Goal: Information Seeking & Learning: Learn about a topic

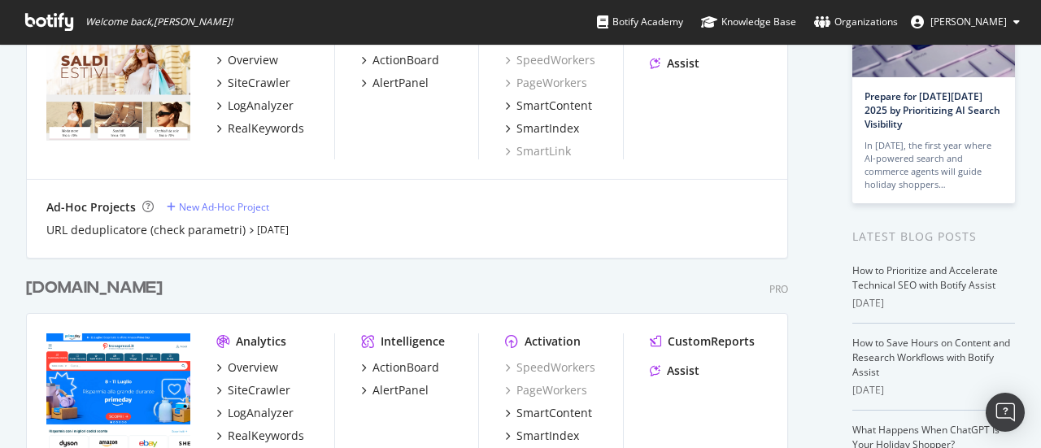
scroll to position [244, 0]
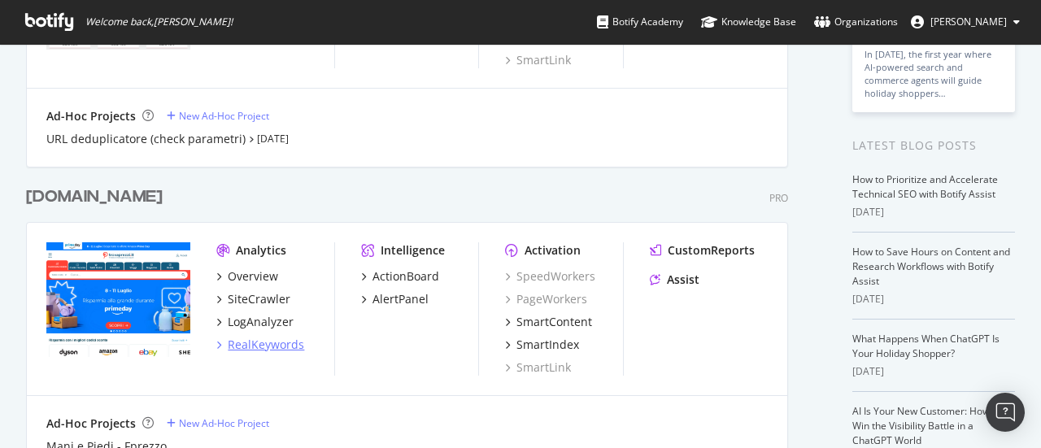
click at [261, 345] on div "RealKeywords" at bounding box center [266, 345] width 76 height 16
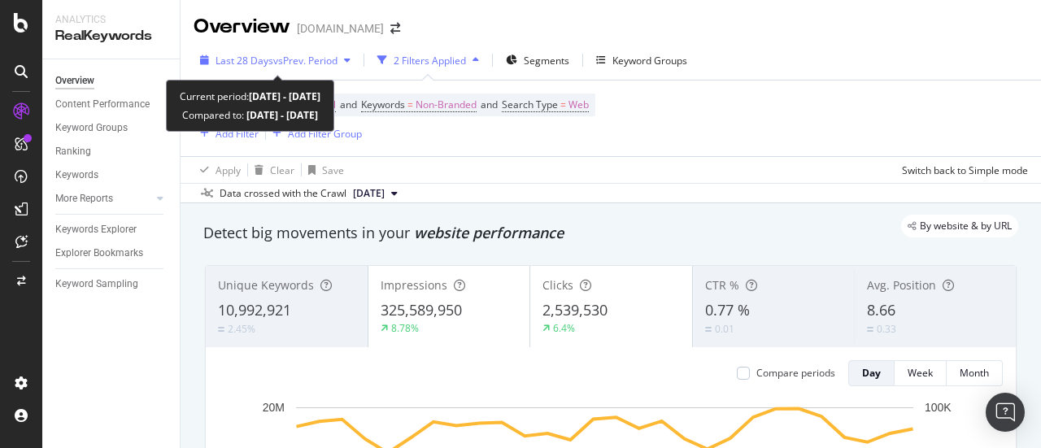
click at [305, 63] on span "vs Prev. Period" at bounding box center [305, 61] width 64 height 14
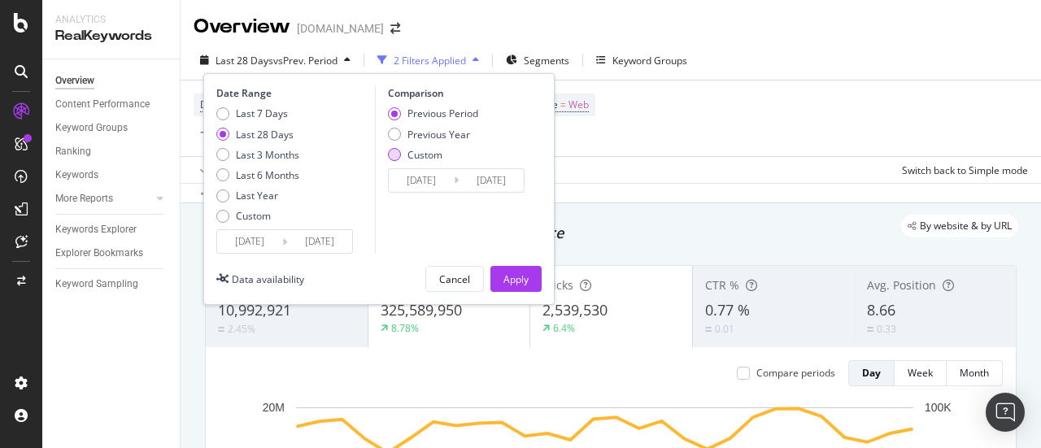
click at [399, 157] on div "Custom" at bounding box center [394, 154] width 13 height 13
click at [246, 237] on input "[DATE]" at bounding box center [249, 241] width 65 height 23
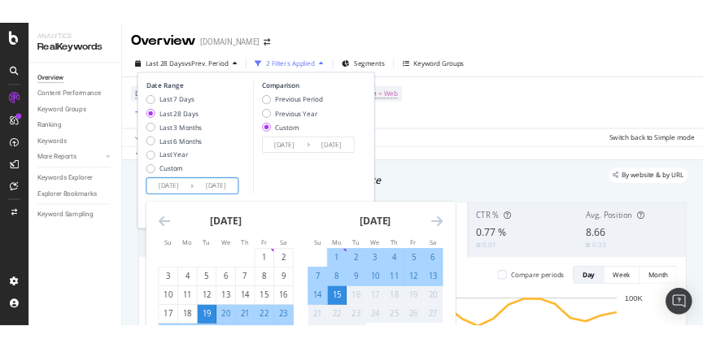
scroll to position [163, 0]
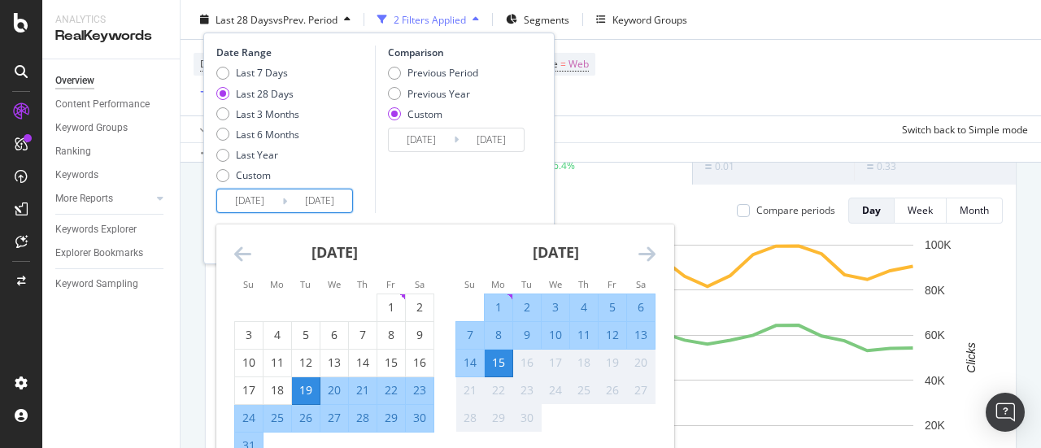
click at [240, 246] on icon "Move backward to switch to the previous month." at bounding box center [242, 254] width 17 height 20
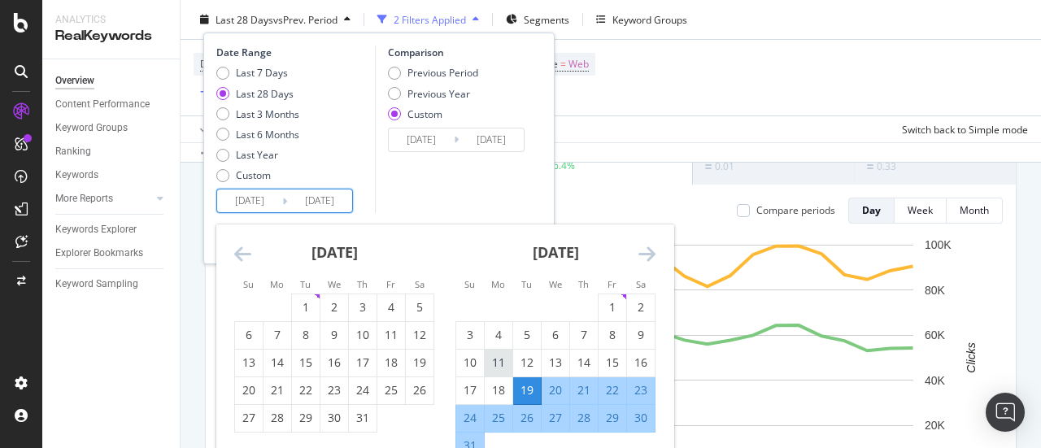
click at [501, 360] on div "11" at bounding box center [499, 363] width 28 height 16
type input "[DATE]"
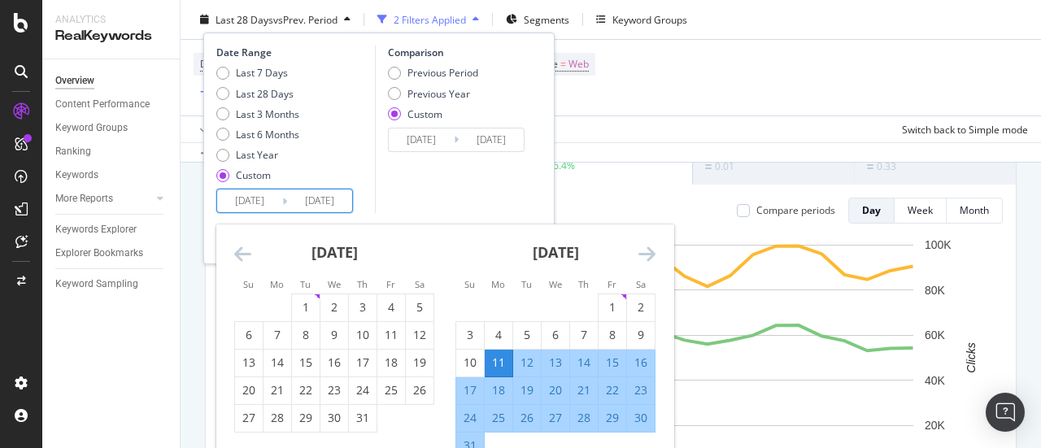
click at [644, 263] on div "Move forward to switch to the next month." at bounding box center [646, 254] width 17 height 20
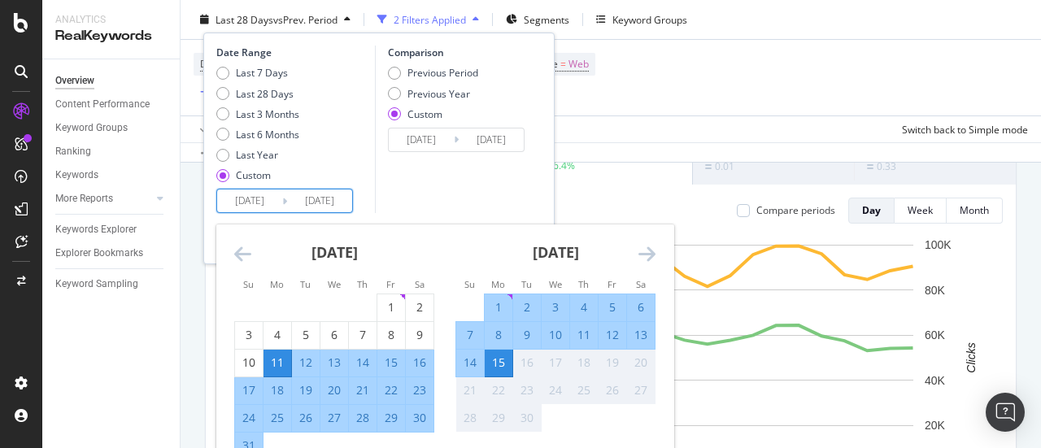
click at [472, 333] on div "7" at bounding box center [470, 335] width 28 height 16
type input "[DATE]"
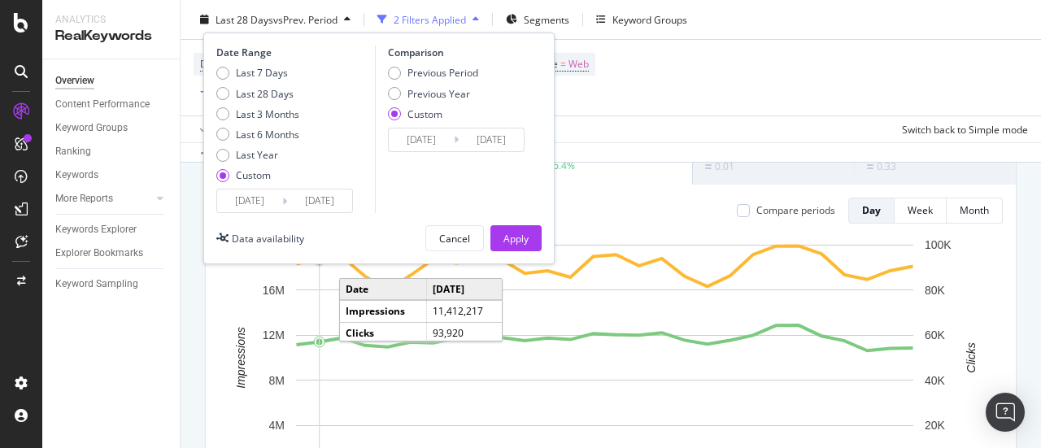
click at [262, 203] on input "[DATE]" at bounding box center [249, 200] width 65 height 23
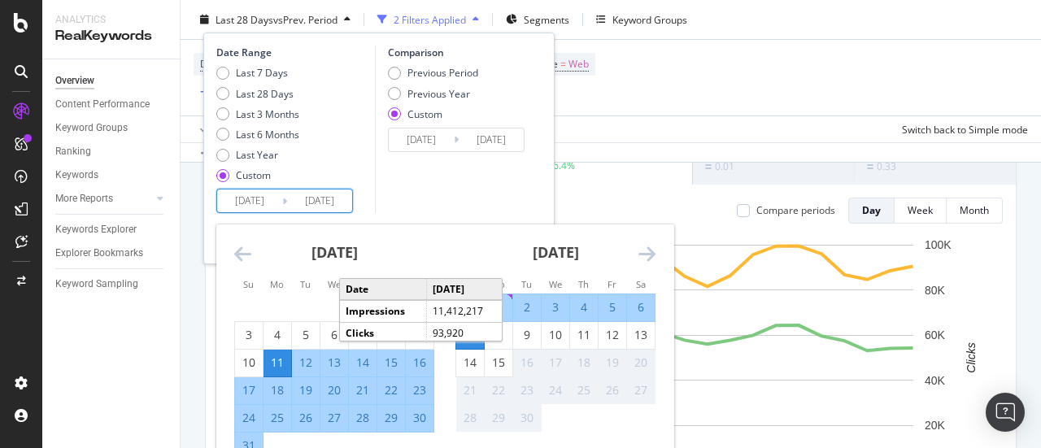
click at [422, 186] on div "Comparison Previous Period Previous Year Custom [DATE] Navigate forward to inte…" at bounding box center [452, 130] width 155 height 168
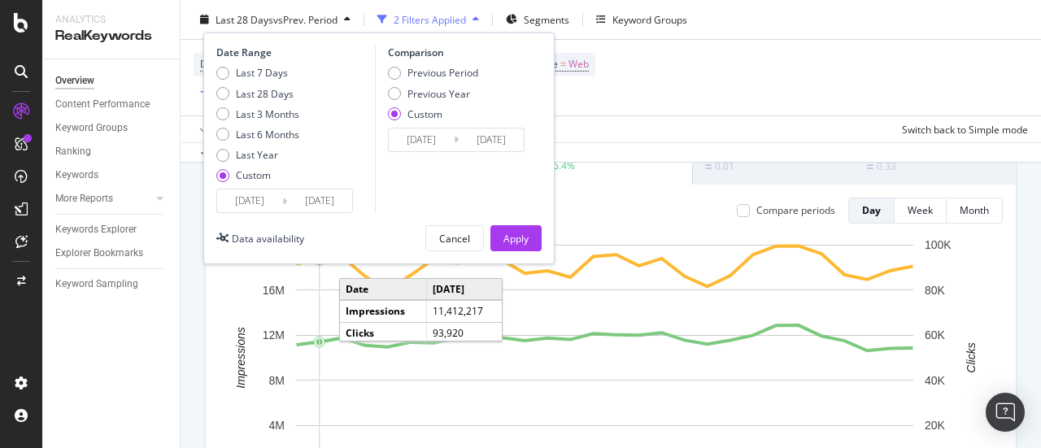
click at [420, 137] on input "[DATE]" at bounding box center [421, 139] width 65 height 23
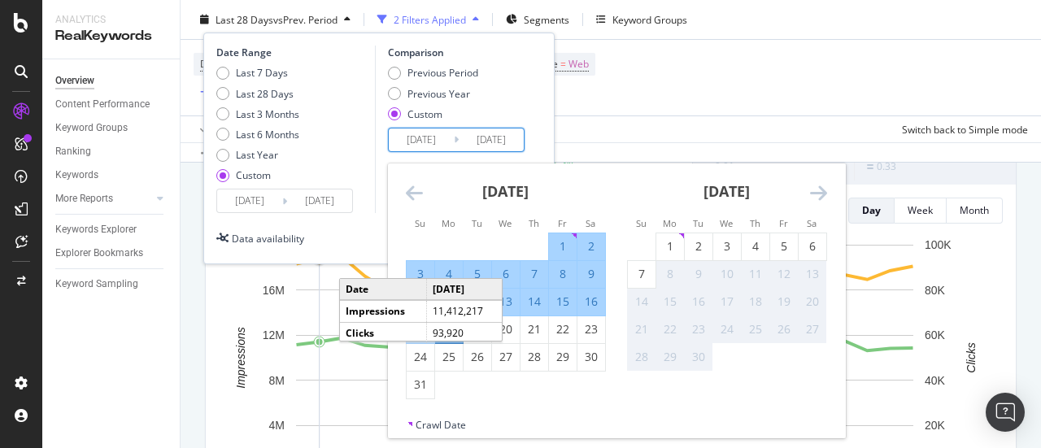
click at [407, 201] on icon "Move backward to switch to the previous month." at bounding box center [414, 193] width 17 height 20
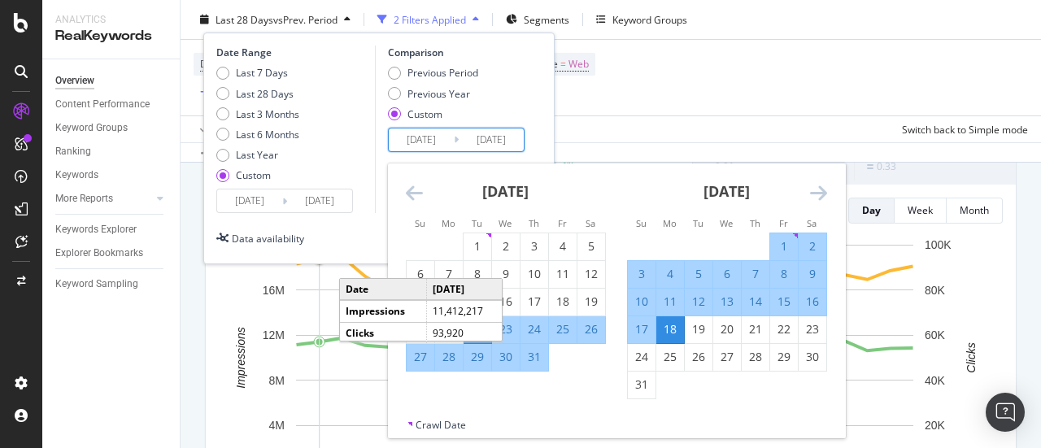
click at [413, 194] on icon "Move backward to switch to the previous month." at bounding box center [414, 193] width 17 height 20
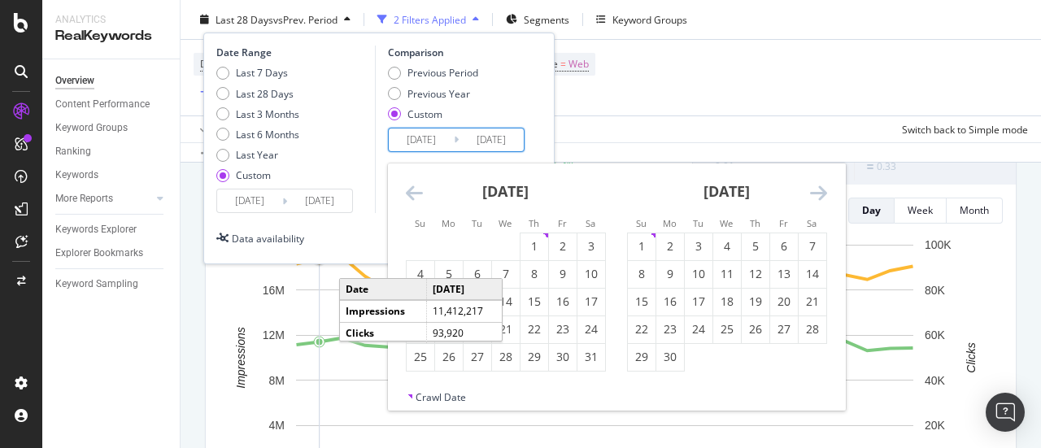
click at [413, 194] on icon "Move backward to switch to the previous month." at bounding box center [414, 193] width 17 height 20
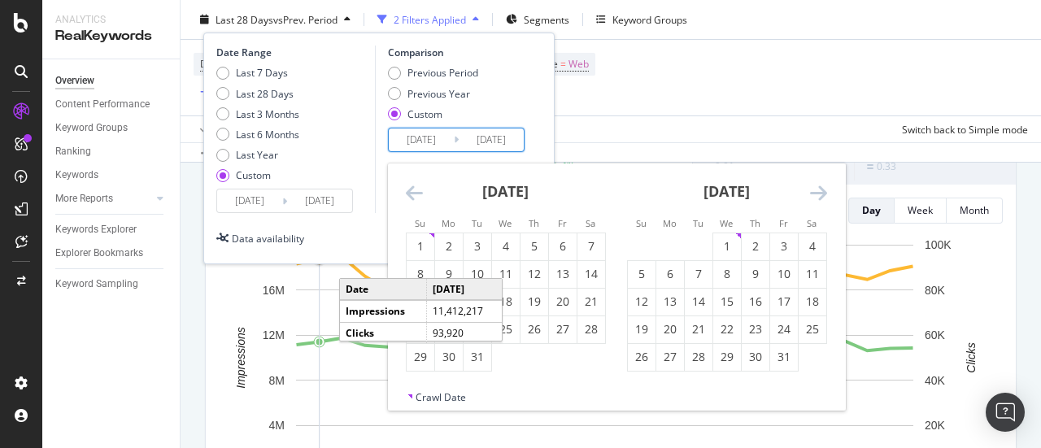
click at [413, 194] on icon "Move backward to switch to the previous month." at bounding box center [414, 193] width 17 height 20
click at [421, 193] on icon "Move backward to switch to the previous month." at bounding box center [414, 193] width 17 height 20
click at [417, 242] on td "Calendar" at bounding box center [420, 247] width 28 height 28
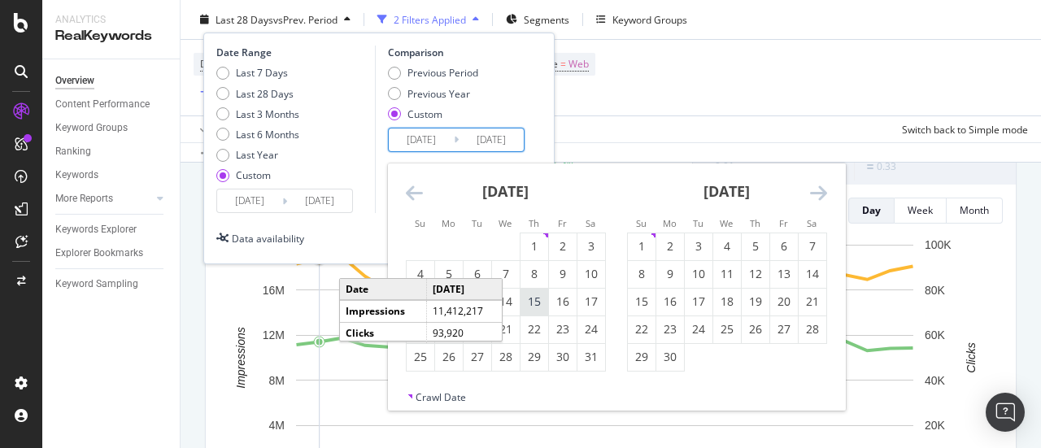
click at [538, 298] on div "15" at bounding box center [534, 302] width 28 height 16
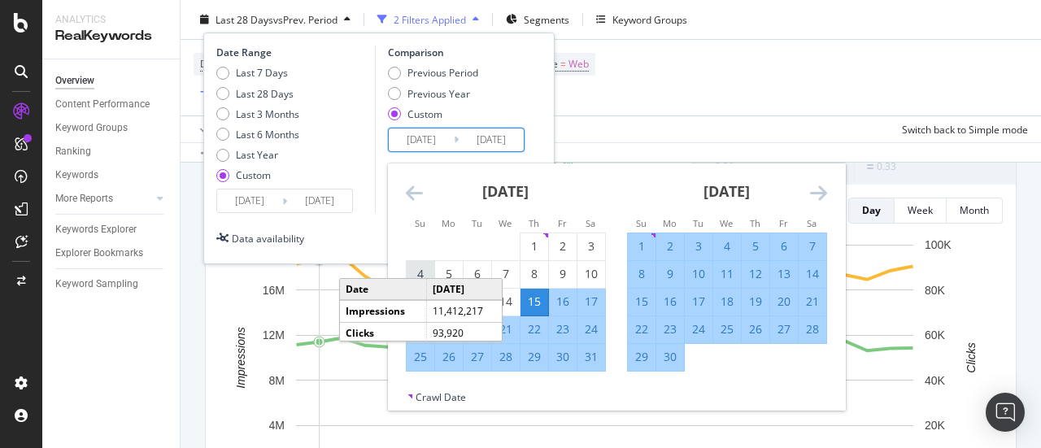
click at [418, 269] on div "4" at bounding box center [421, 274] width 28 height 16
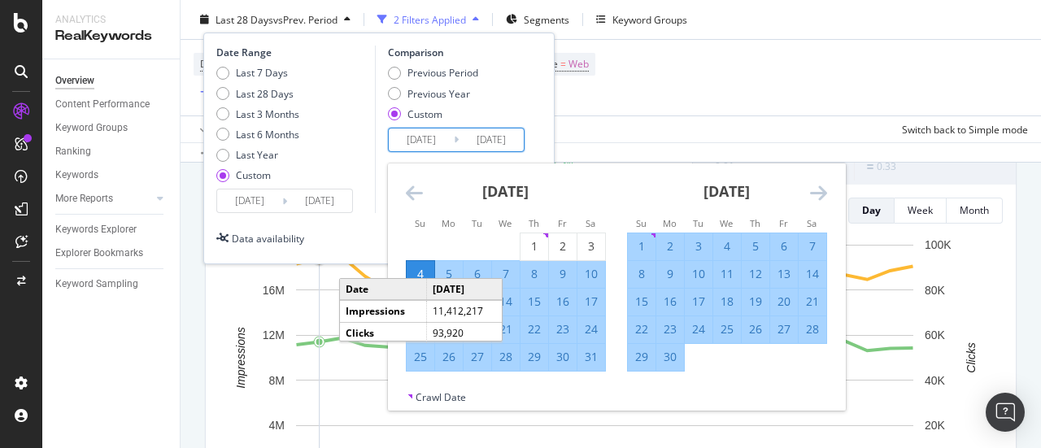
click at [449, 143] on input "[DATE]" at bounding box center [421, 139] width 65 height 23
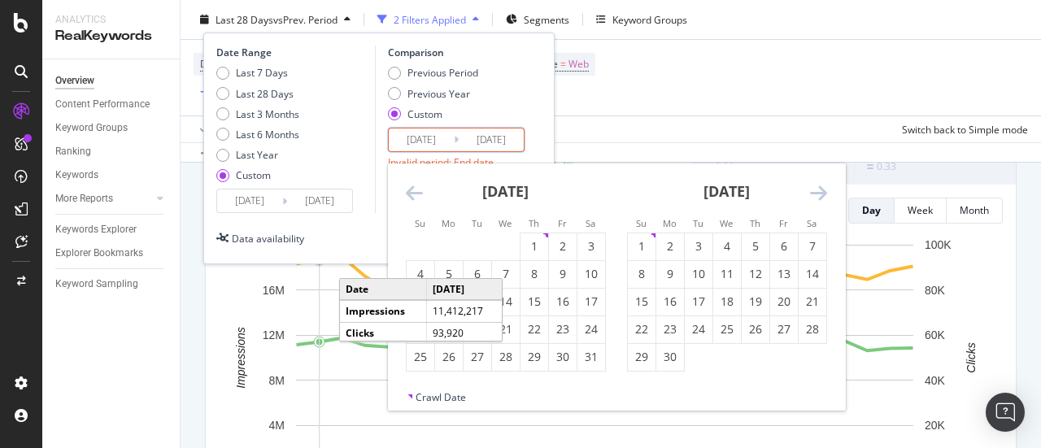
type input "[DATE]"
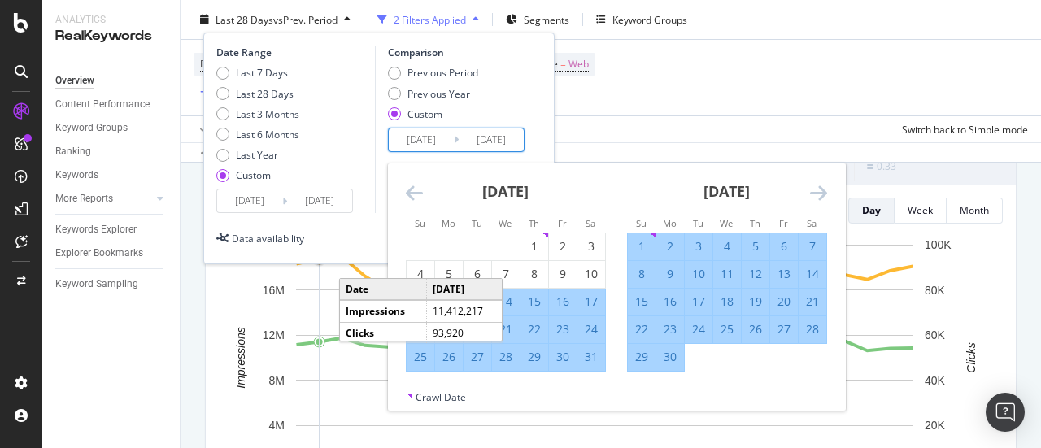
click at [639, 271] on div "8" at bounding box center [642, 274] width 28 height 16
type input "[DATE]"
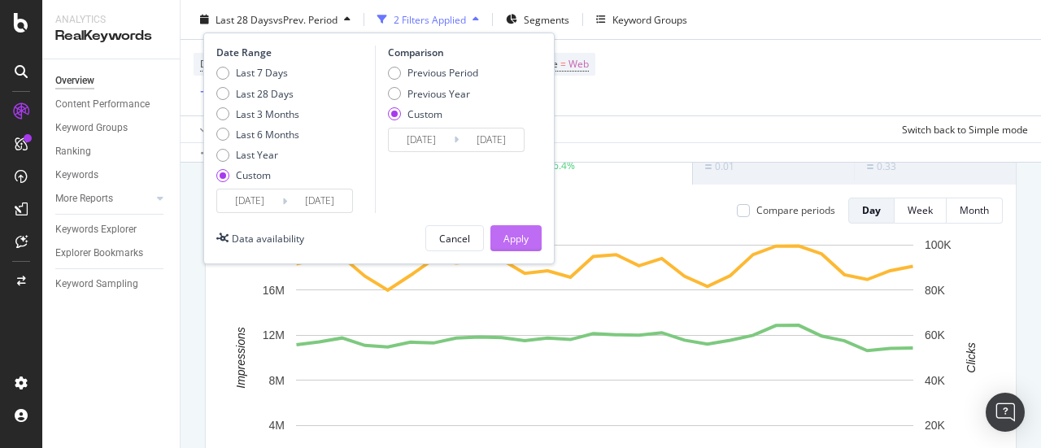
click at [520, 233] on div "Apply" at bounding box center [515, 238] width 25 height 14
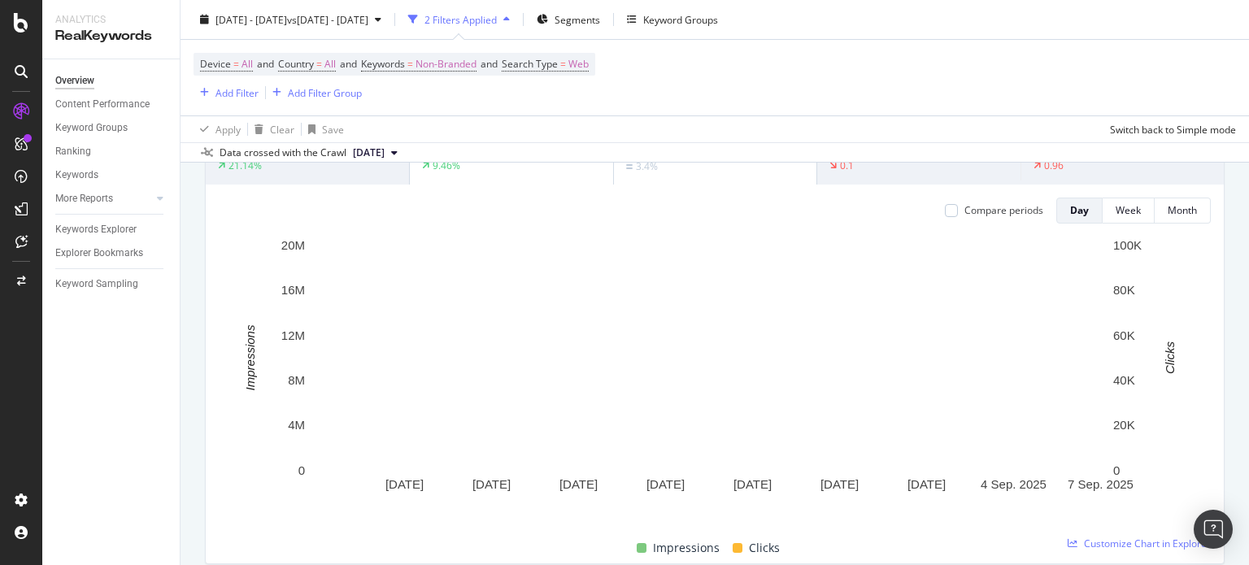
scroll to position [81, 0]
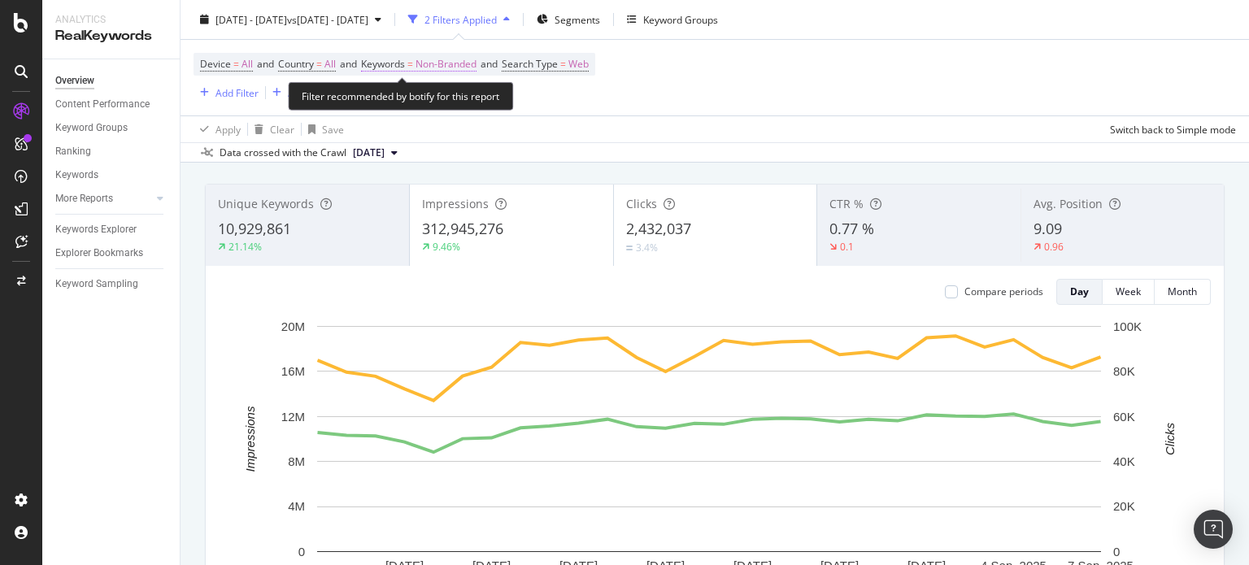
click at [446, 63] on span "Non-Branded" at bounding box center [446, 64] width 61 height 23
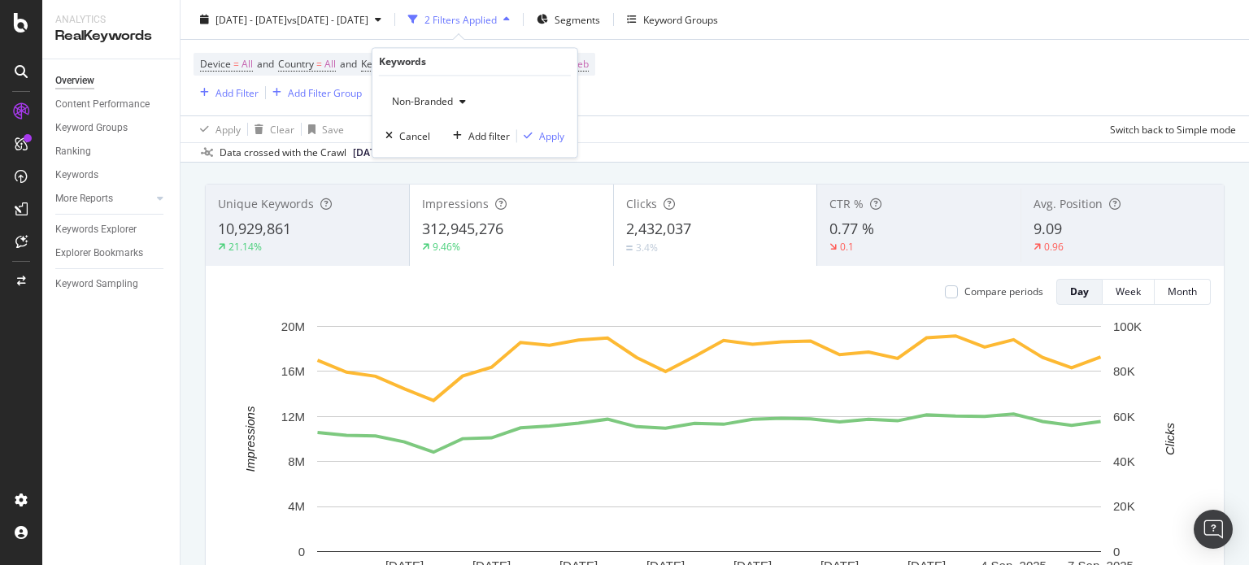
click at [436, 96] on span "Non-Branded" at bounding box center [419, 102] width 68 height 14
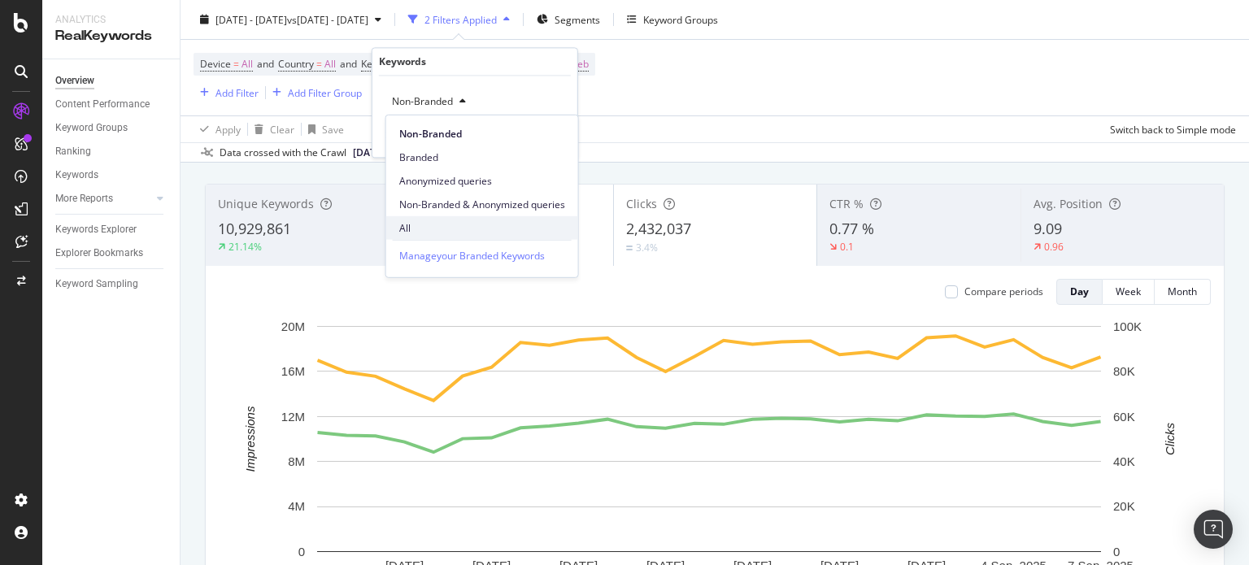
click at [407, 224] on span "All" at bounding box center [482, 227] width 166 height 15
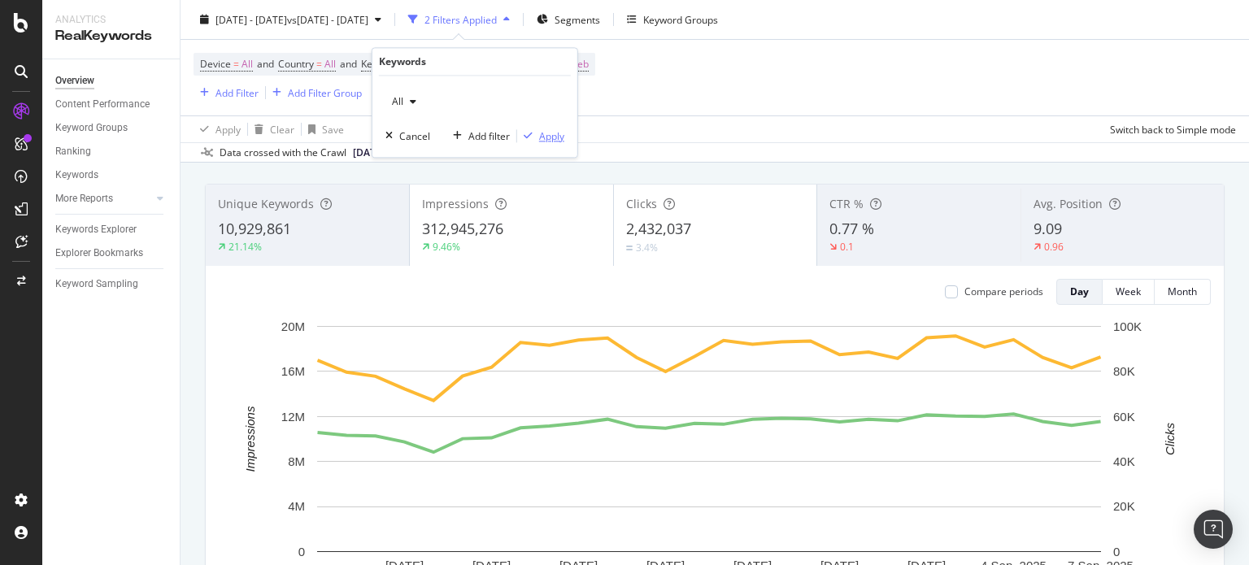
click at [542, 136] on div "Apply" at bounding box center [551, 136] width 25 height 14
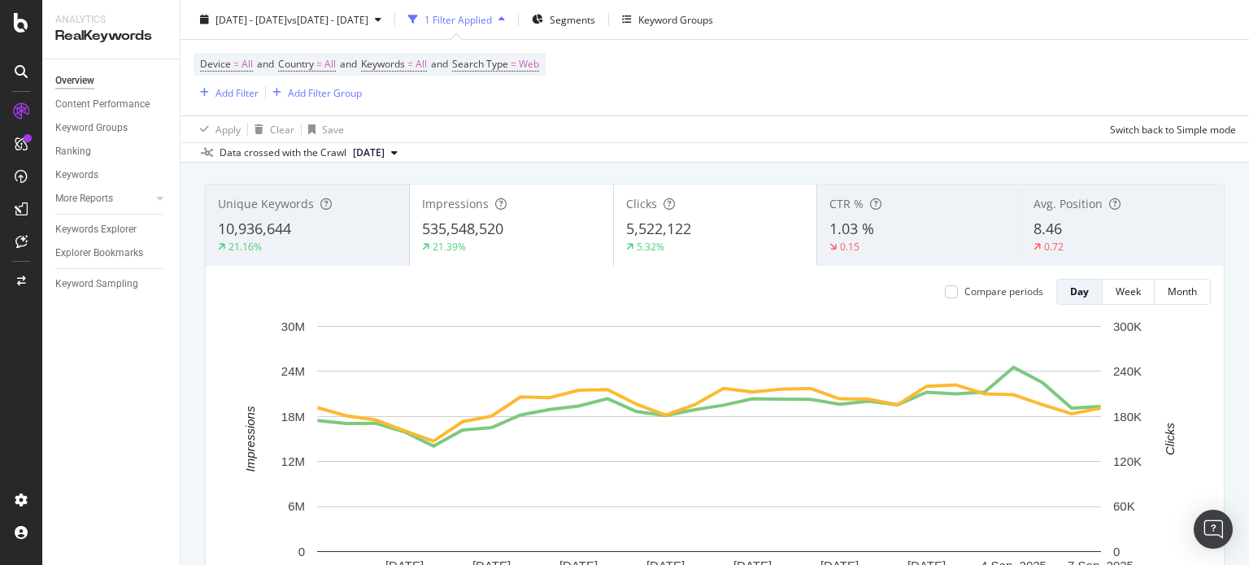
click at [862, 229] on span "1.03 %" at bounding box center [852, 229] width 45 height 20
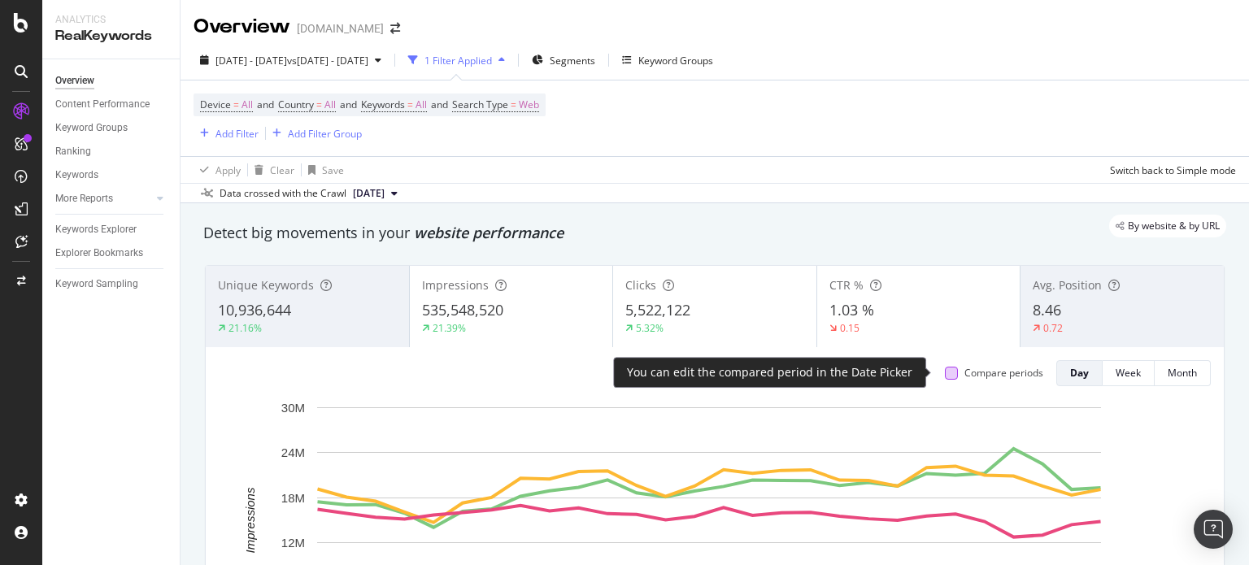
click at [945, 372] on div at bounding box center [951, 373] width 13 height 13
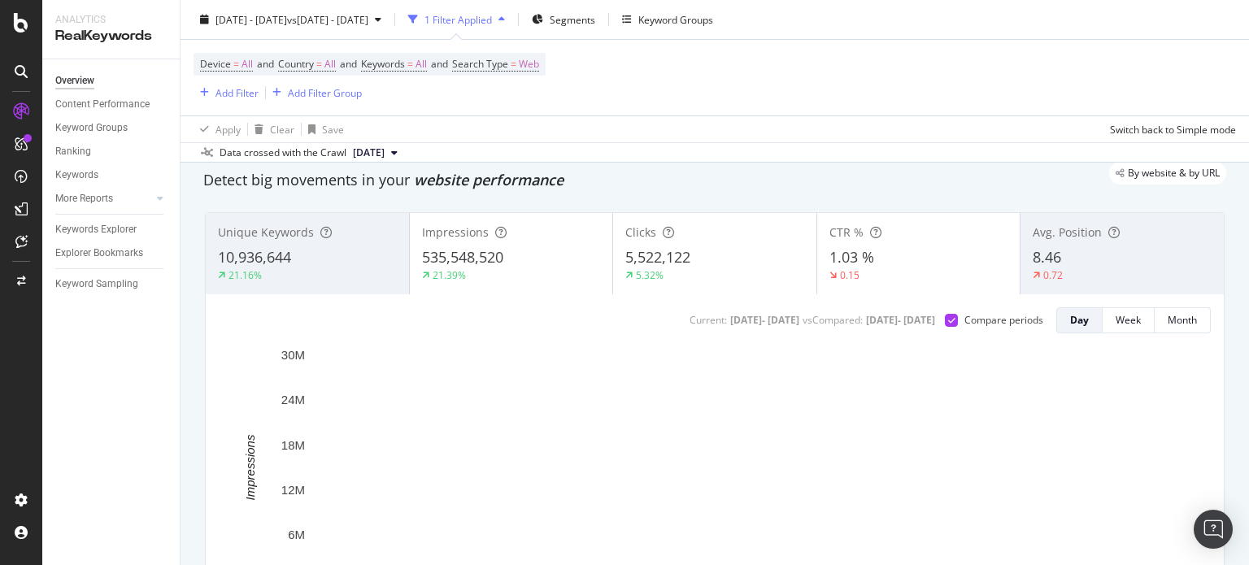
scroll to position [81, 0]
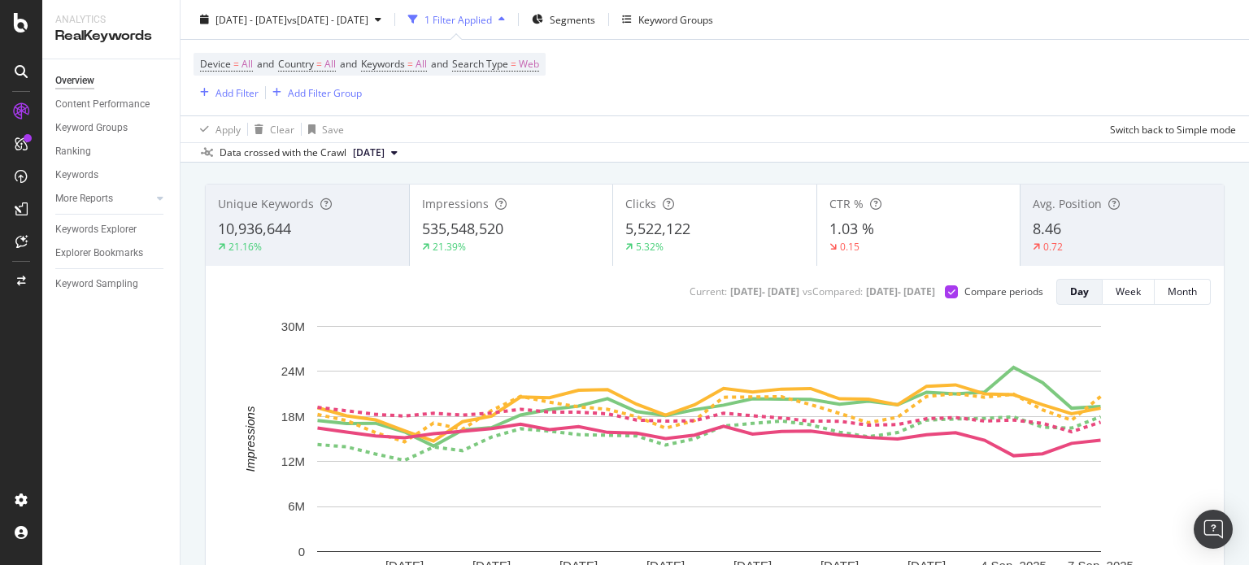
click at [324, 227] on div "10,936,644" at bounding box center [307, 229] width 179 height 21
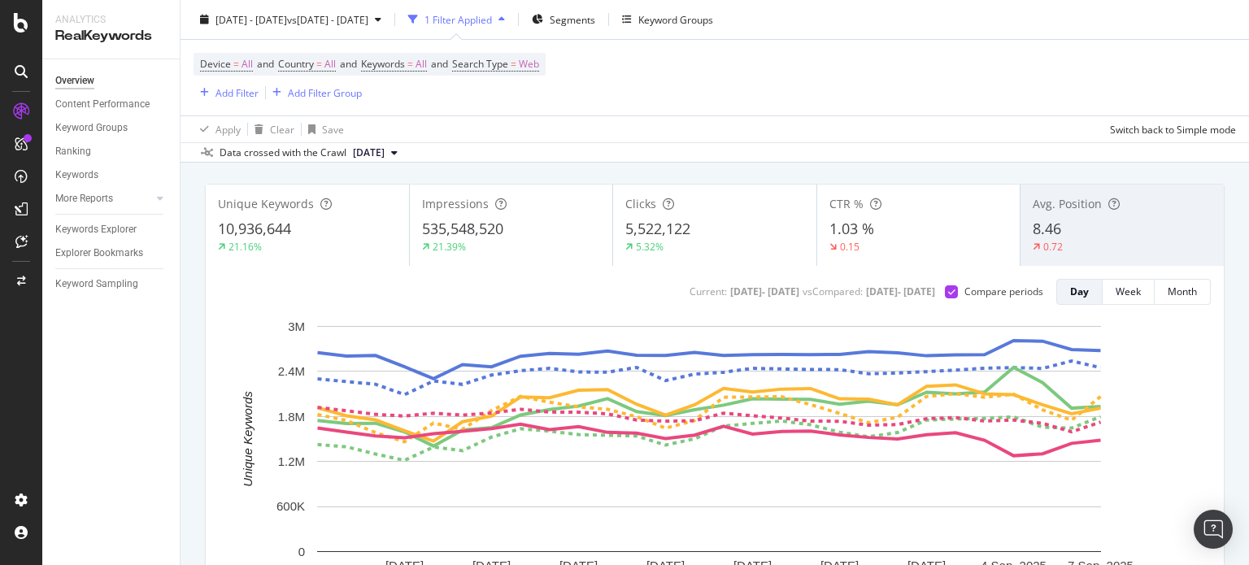
click at [316, 229] on div "10,936,644" at bounding box center [307, 229] width 179 height 21
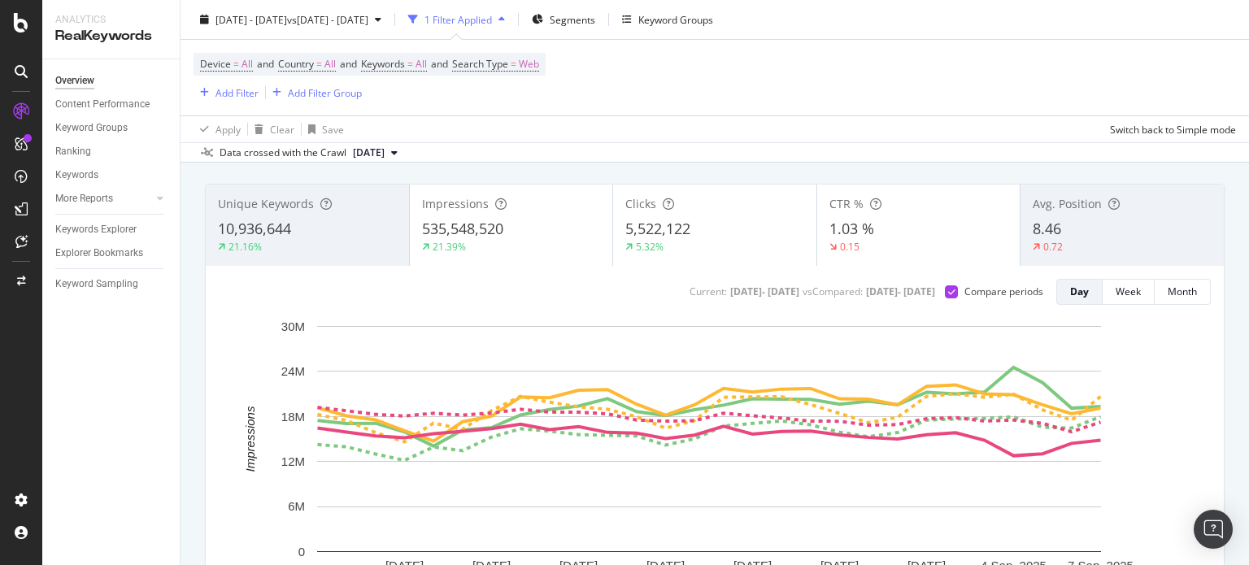
click at [491, 233] on span "535,548,520" at bounding box center [462, 229] width 81 height 20
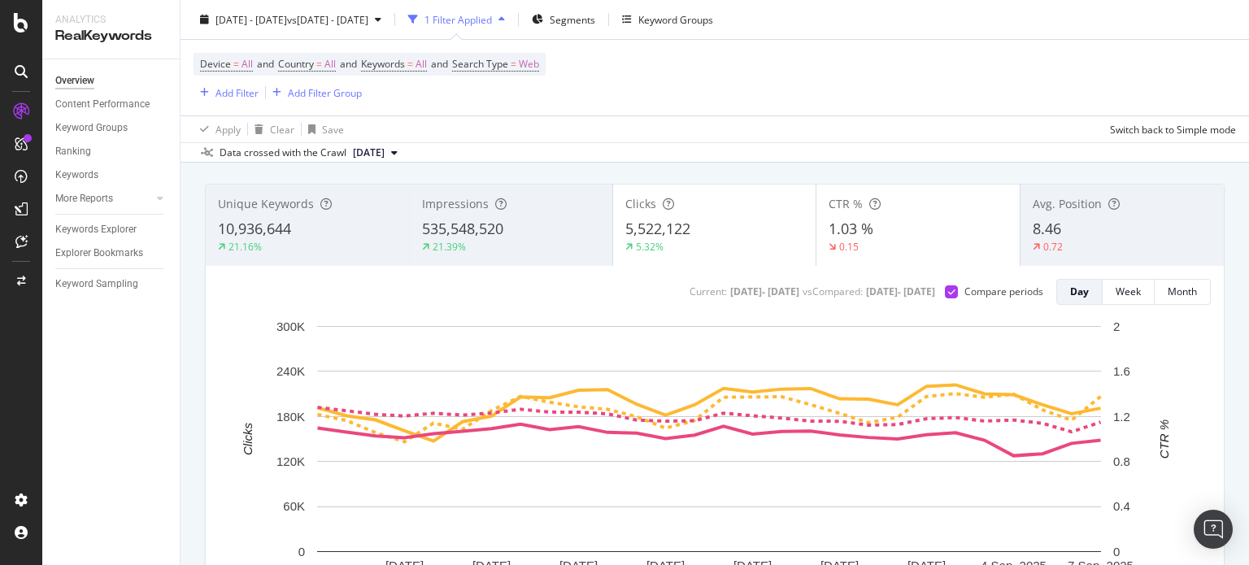
click at [715, 228] on div "5,522,122" at bounding box center [714, 229] width 179 height 21
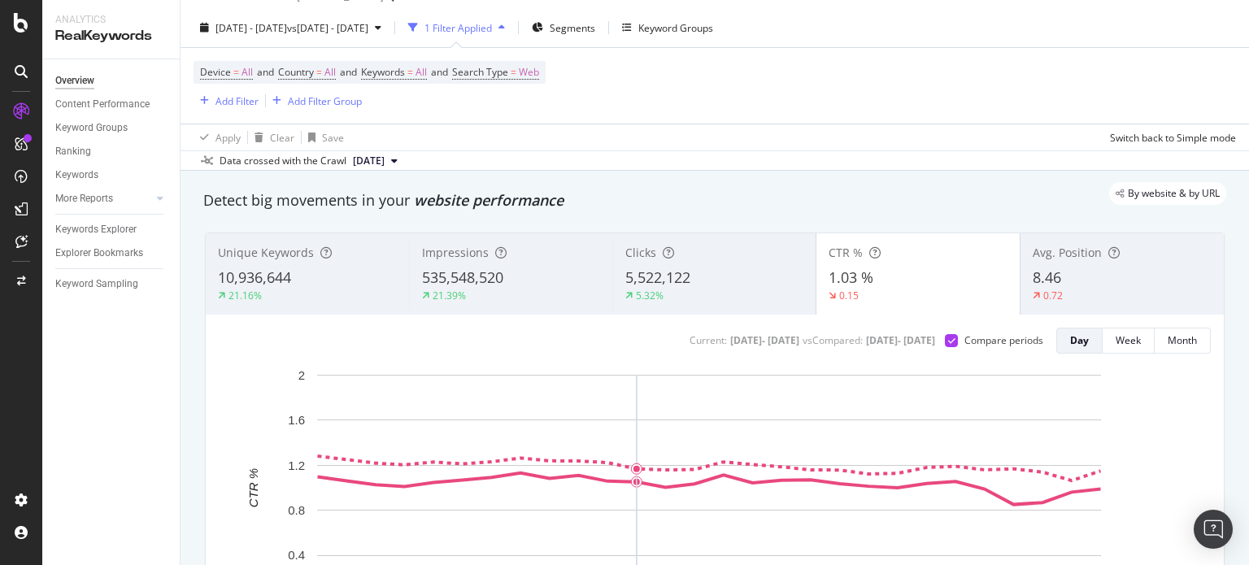
scroll to position [0, 0]
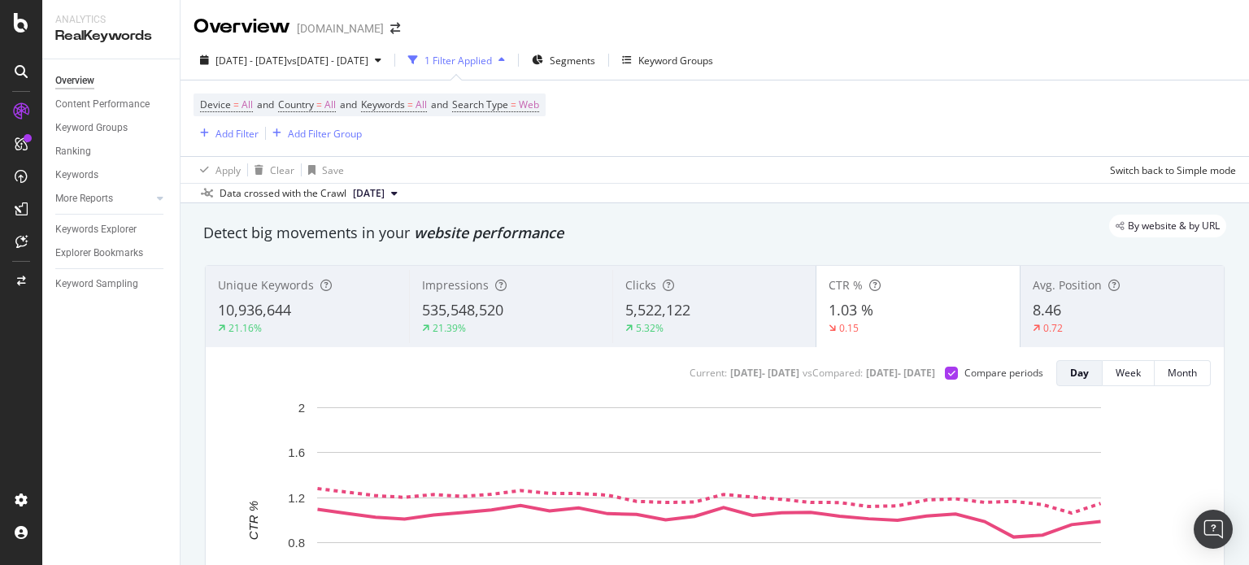
click at [635, 308] on span "5,522,122" at bounding box center [657, 310] width 65 height 20
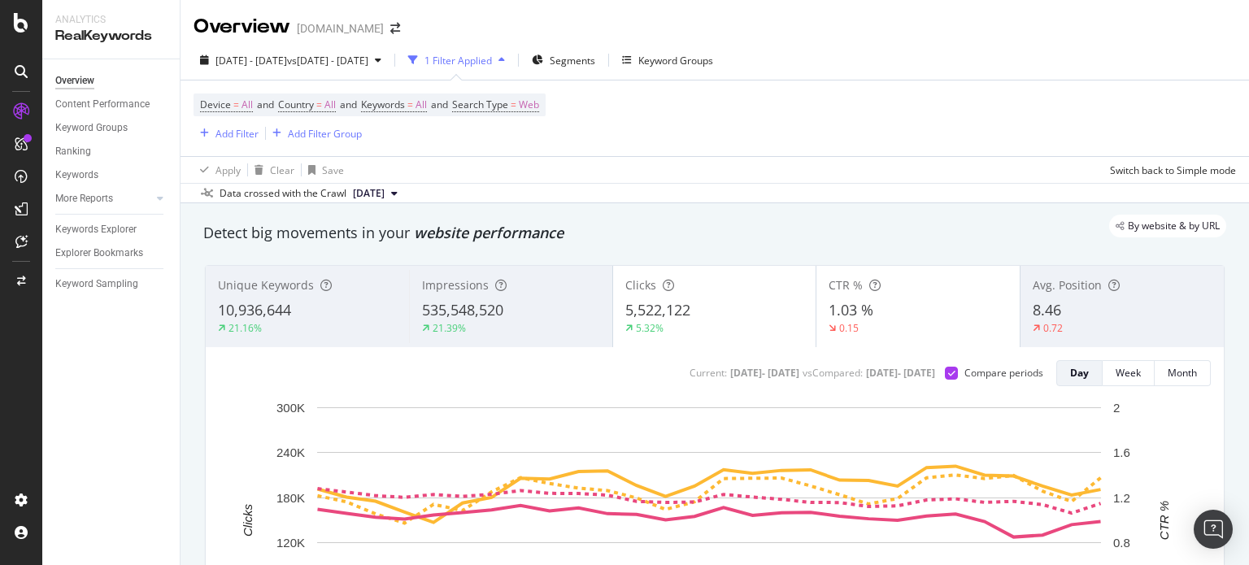
click at [898, 304] on div "1.03 %" at bounding box center [918, 310] width 179 height 21
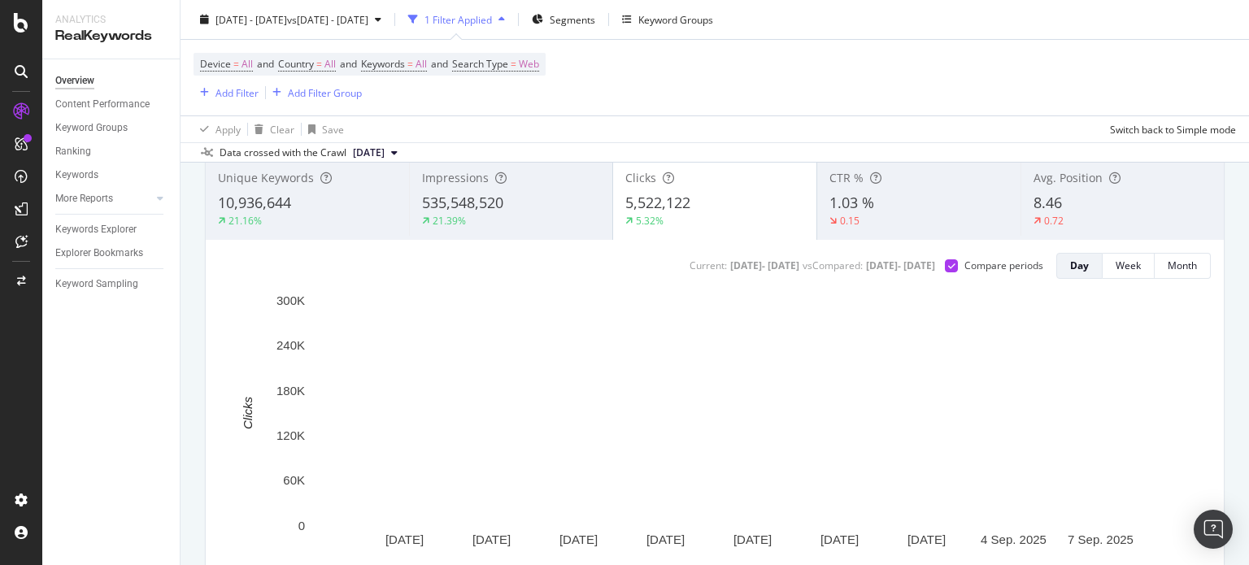
scroll to position [81, 0]
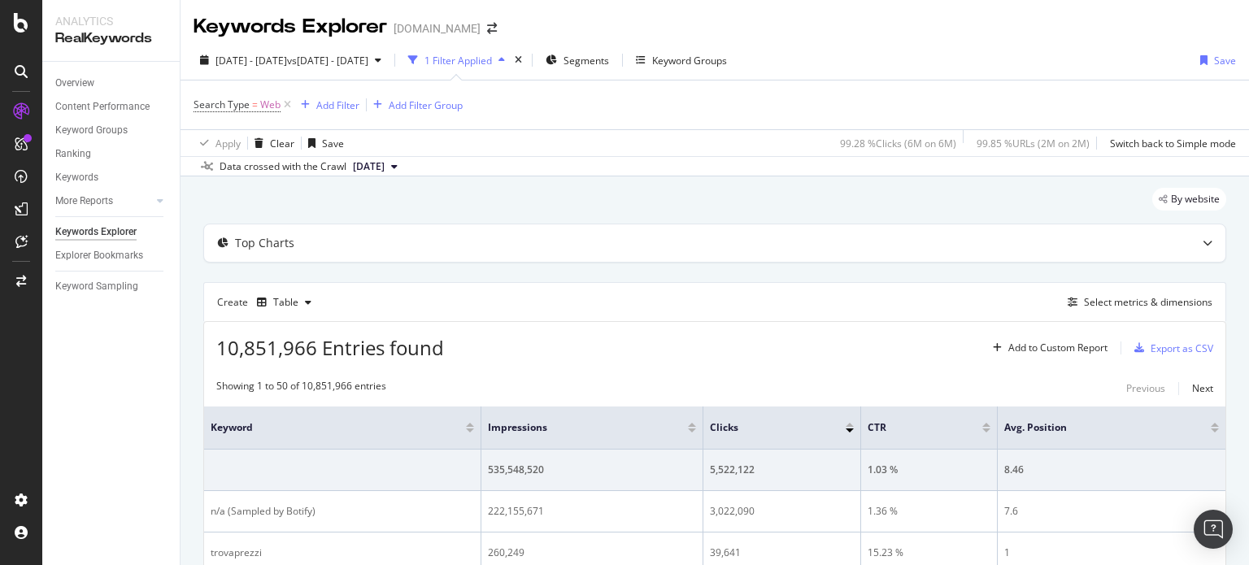
scroll to position [81, 0]
